Goal: Transaction & Acquisition: Obtain resource

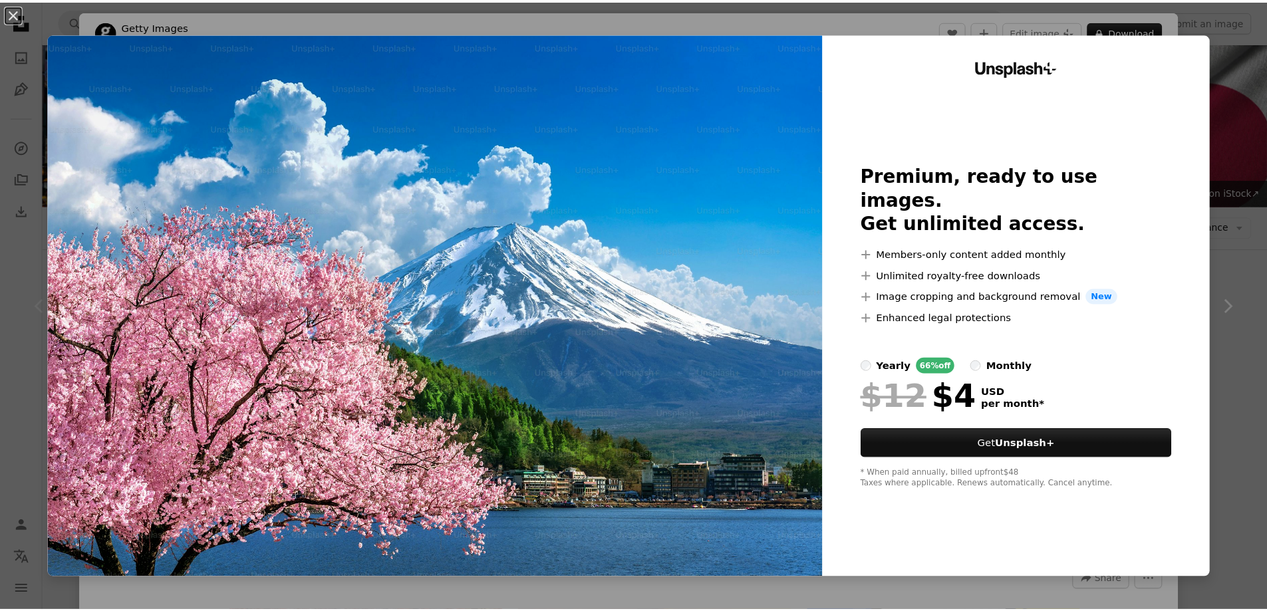
scroll to position [266, 0]
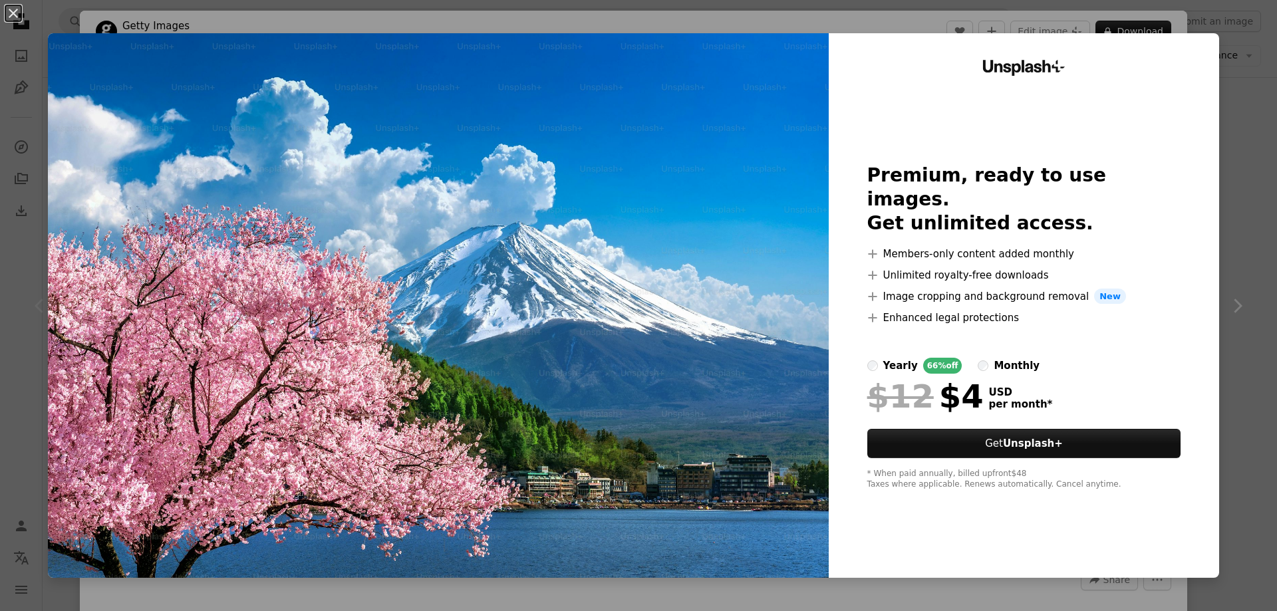
drag, startPoint x: 1251, startPoint y: 72, endPoint x: 1275, endPoint y: 309, distance: 238.6
click at [1252, 73] on div "An X shape Unsplash+ Premium, ready to use images. Get unlimited access. A plus…" at bounding box center [638, 305] width 1277 height 611
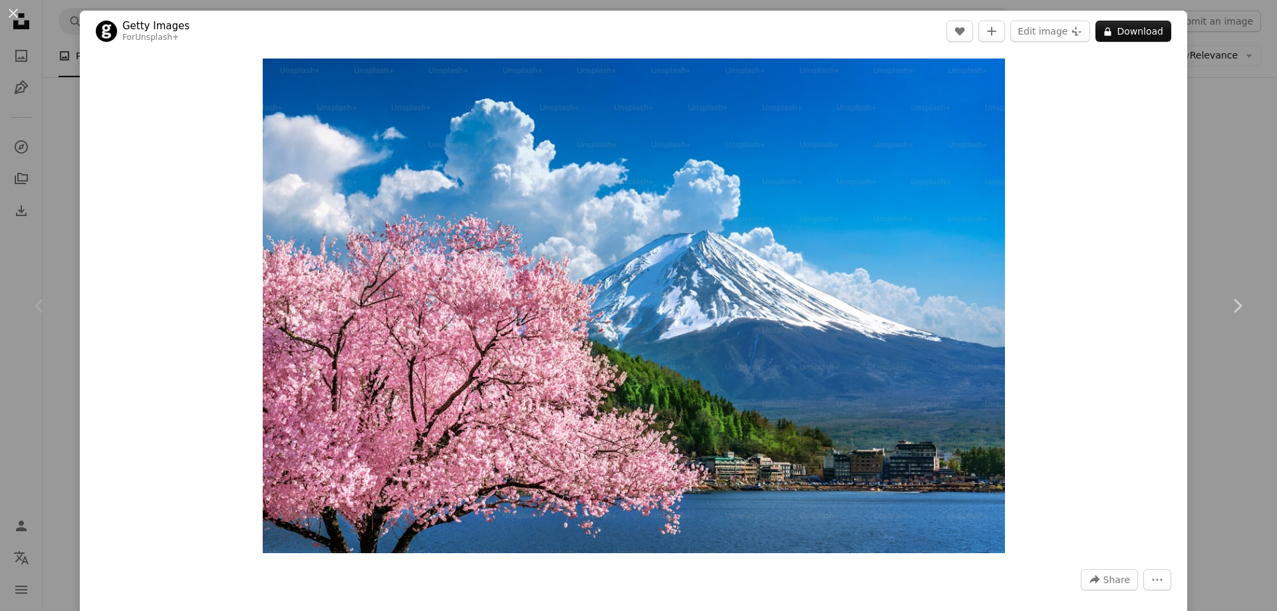
click at [1218, 154] on div "An X shape Chevron left Chevron right Getty Images For Unsplash+ A heart A plus…" at bounding box center [638, 305] width 1277 height 611
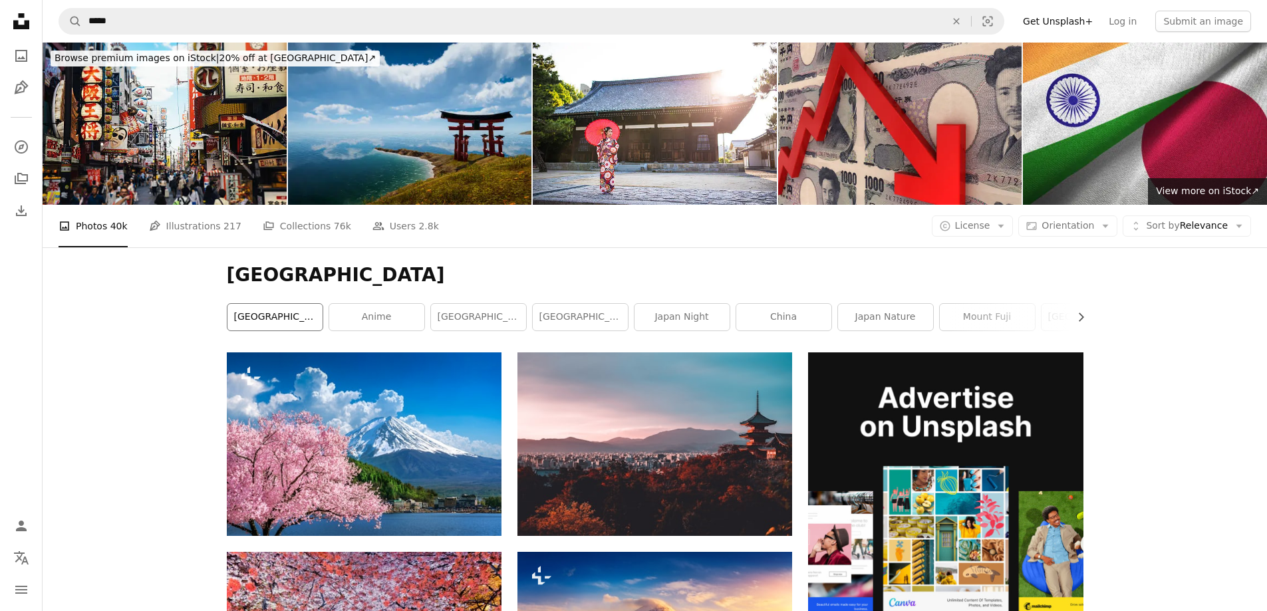
click at [252, 318] on link "[GEOGRAPHIC_DATA]" at bounding box center [274, 317] width 95 height 27
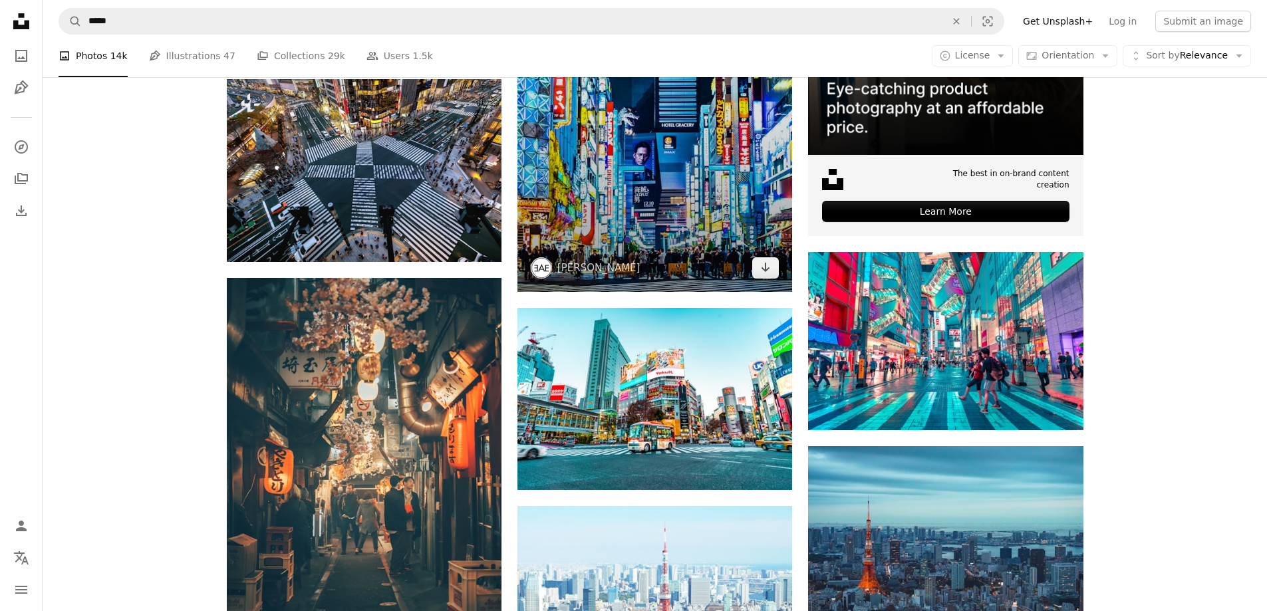
scroll to position [199, 0]
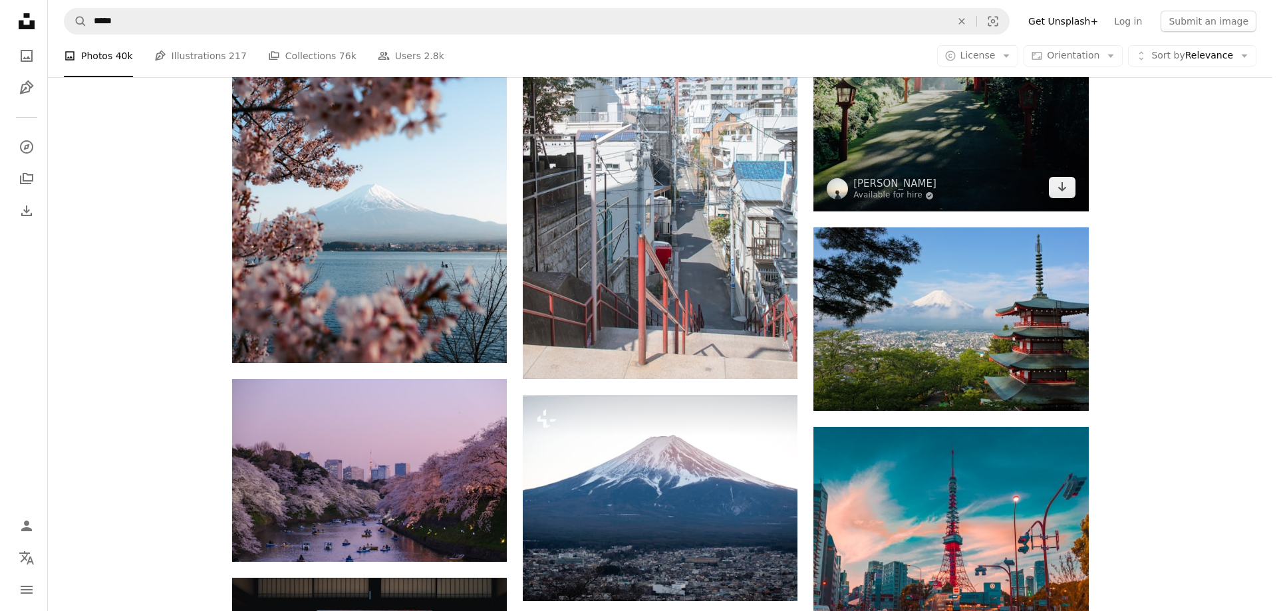
scroll to position [1130, 0]
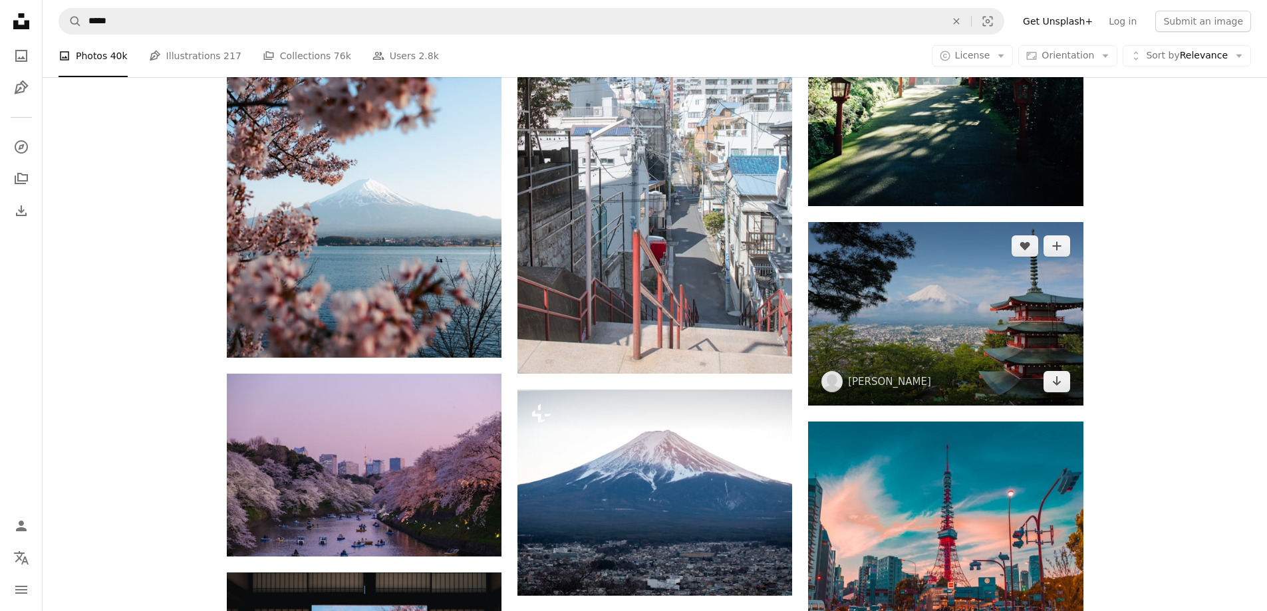
click at [991, 307] on img at bounding box center [945, 313] width 275 height 183
